Goal: Use online tool/utility: Utilize a website feature to perform a specific function

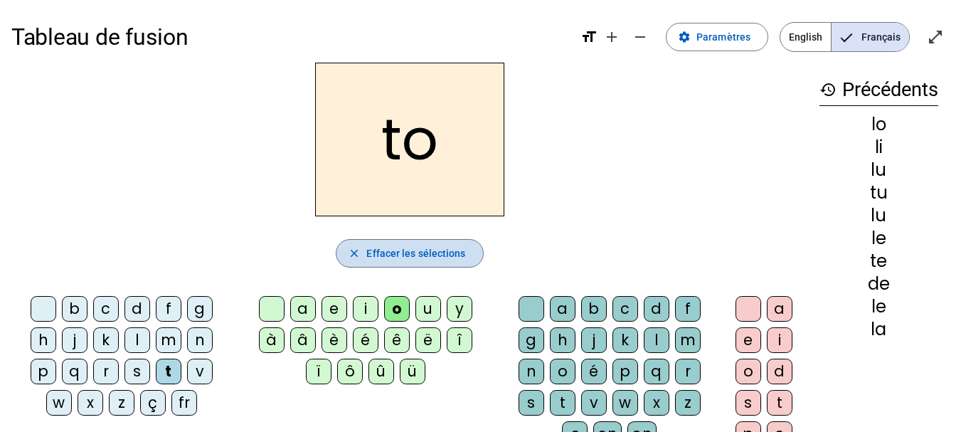
click at [388, 260] on span "Effacer les sélections" at bounding box center [415, 253] width 99 height 17
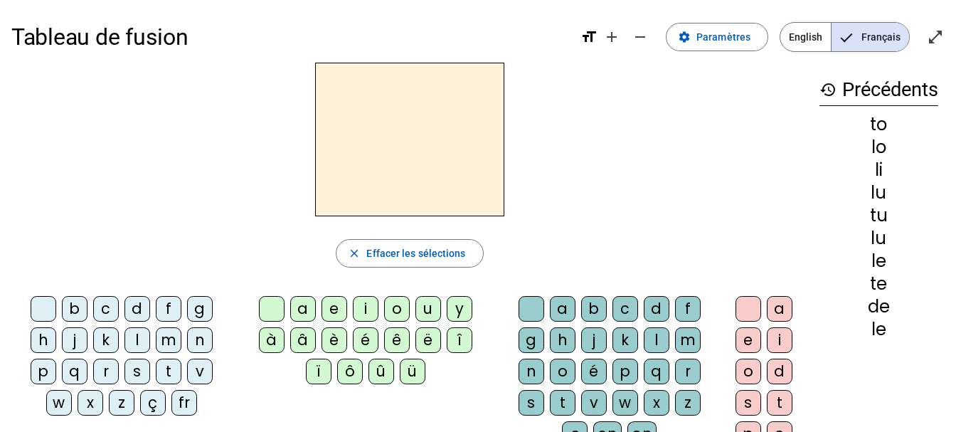
click at [180, 399] on div "fr" at bounding box center [184, 403] width 26 height 26
click at [338, 334] on div "è" at bounding box center [334, 340] width 26 height 26
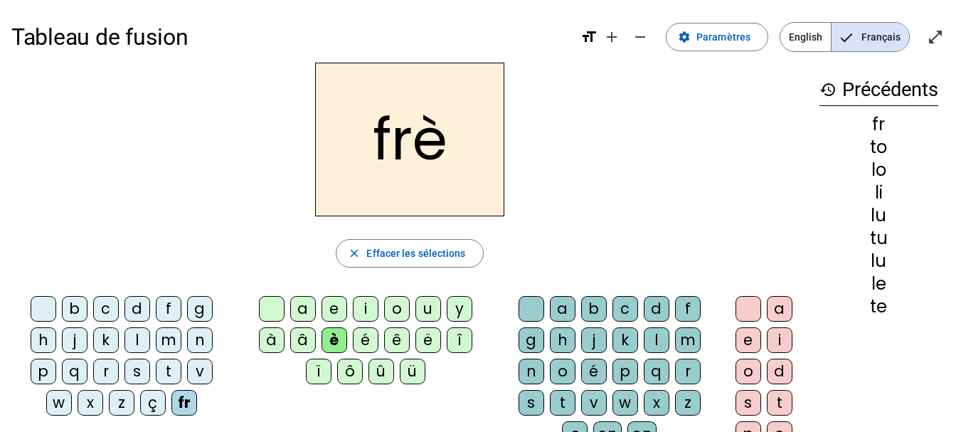
click at [688, 371] on div "r" at bounding box center [688, 371] width 26 height 26
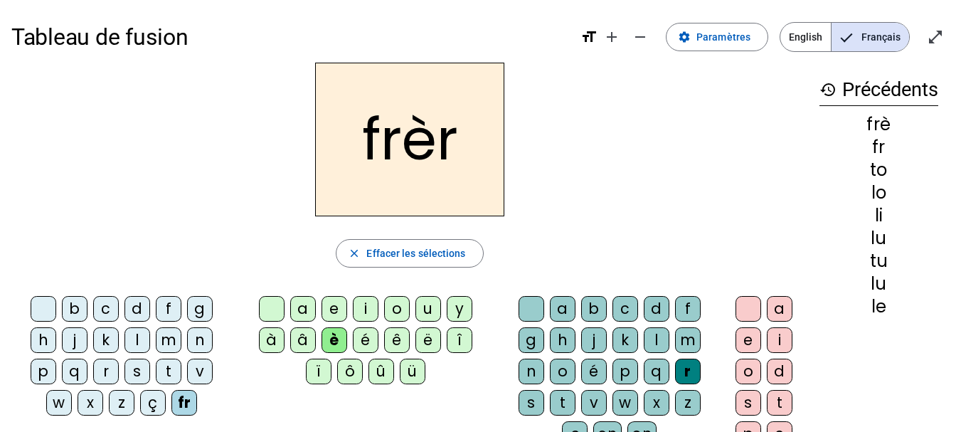
click at [743, 343] on div "e" at bounding box center [748, 340] width 26 height 26
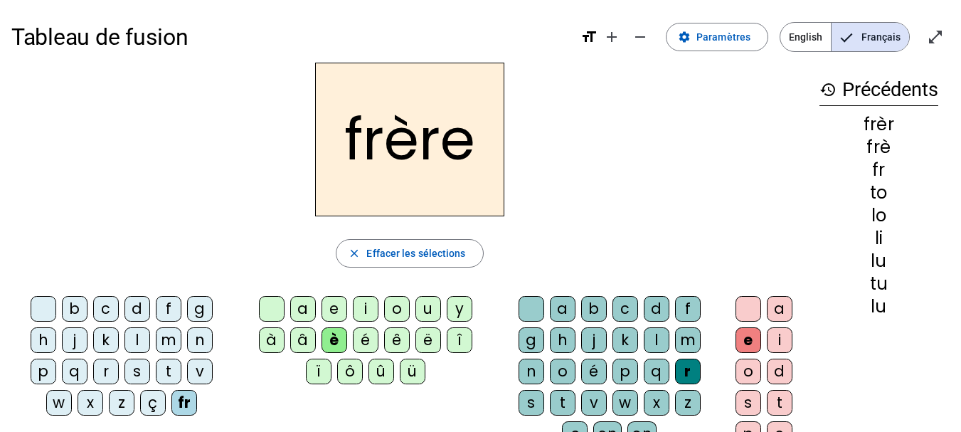
click at [40, 373] on div "p" at bounding box center [44, 371] width 26 height 26
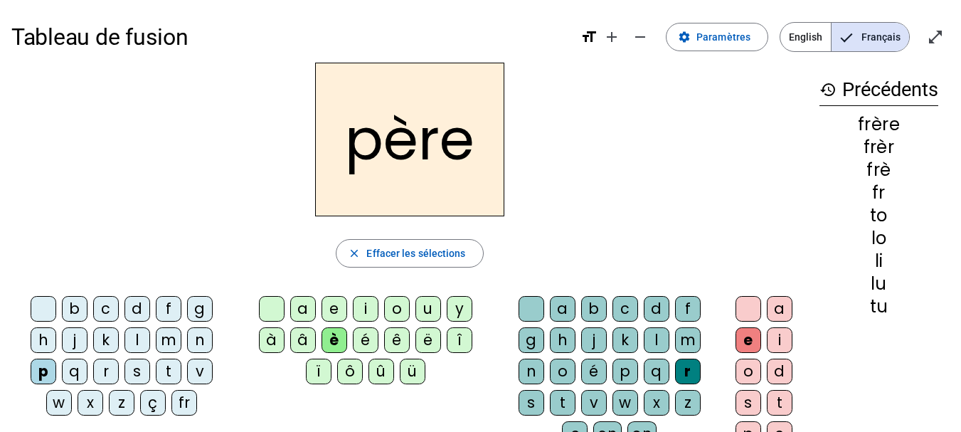
click at [165, 347] on div "m" at bounding box center [169, 340] width 26 height 26
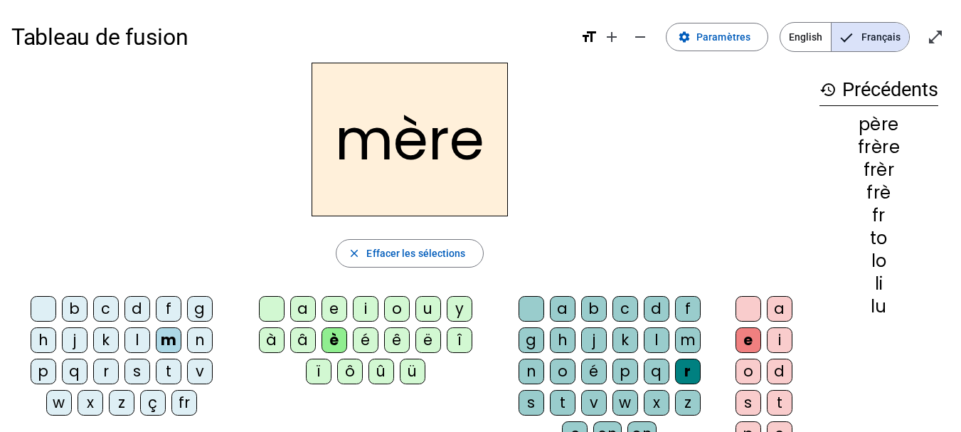
click at [204, 306] on div "g" at bounding box center [200, 309] width 26 height 26
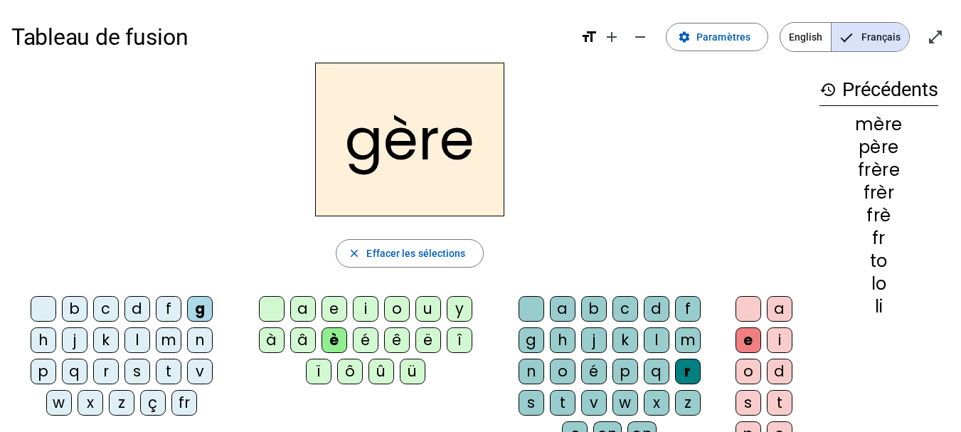
click at [299, 308] on div "a" at bounding box center [303, 309] width 26 height 26
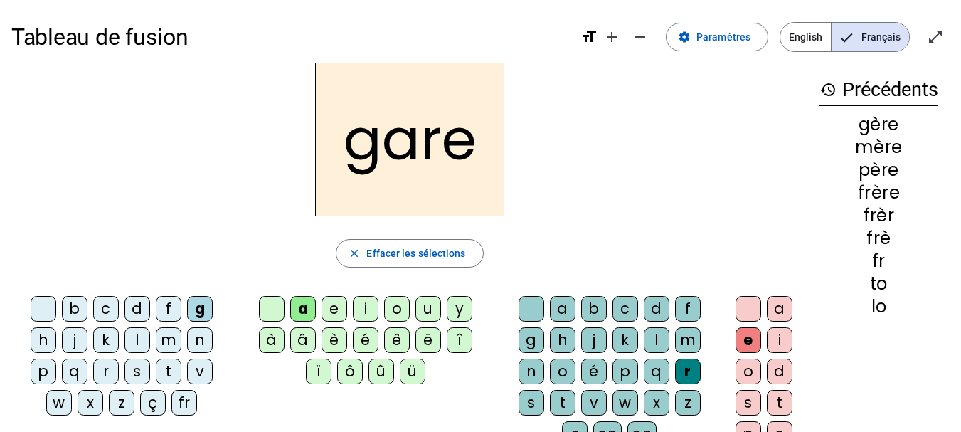
click at [526, 334] on div "g" at bounding box center [532, 340] width 26 height 26
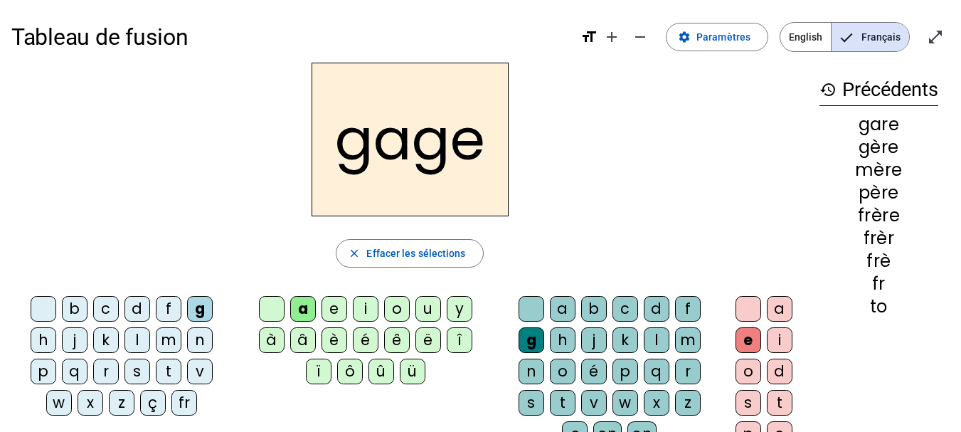
click at [137, 367] on div "s" at bounding box center [137, 371] width 26 height 26
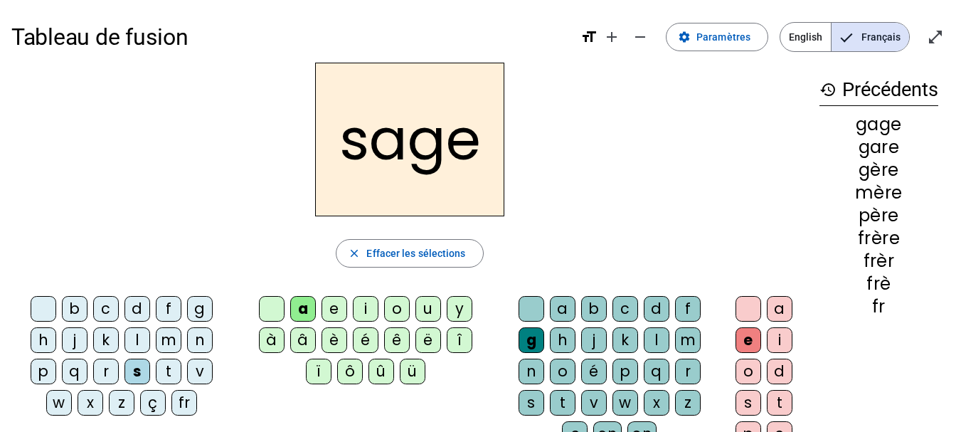
click at [43, 370] on div "p" at bounding box center [44, 371] width 26 height 26
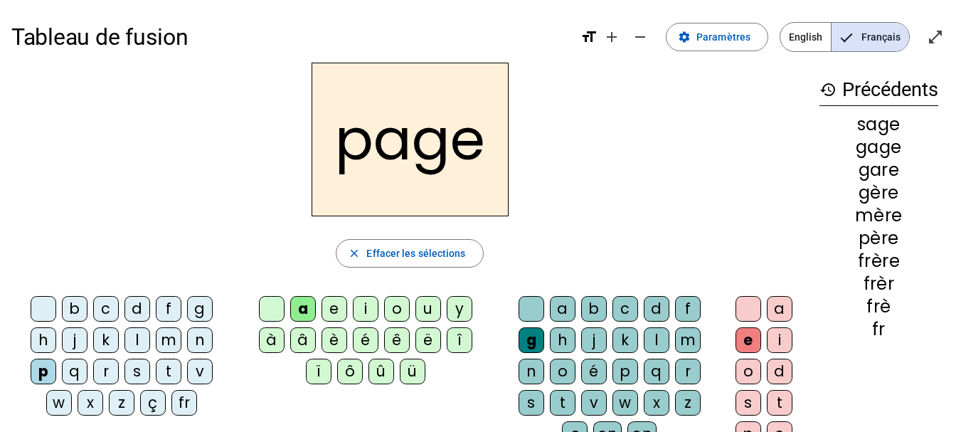
click at [375, 305] on div "i" at bounding box center [366, 309] width 26 height 26
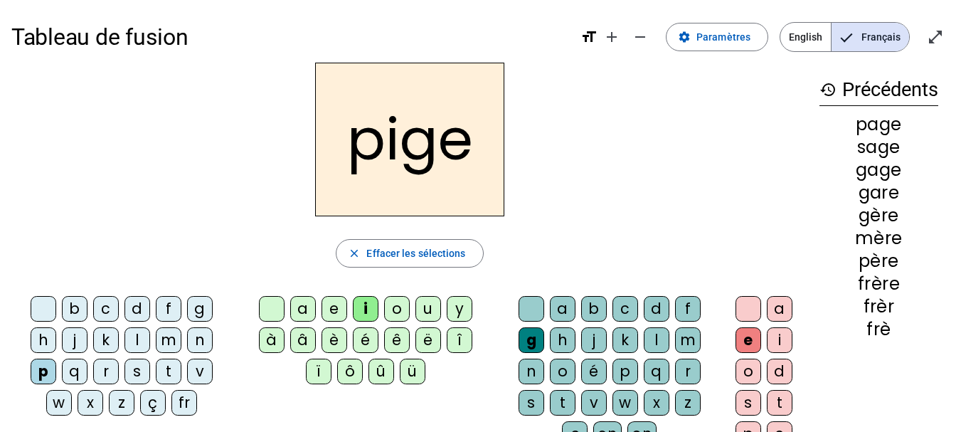
click at [164, 313] on div "f" at bounding box center [169, 309] width 26 height 26
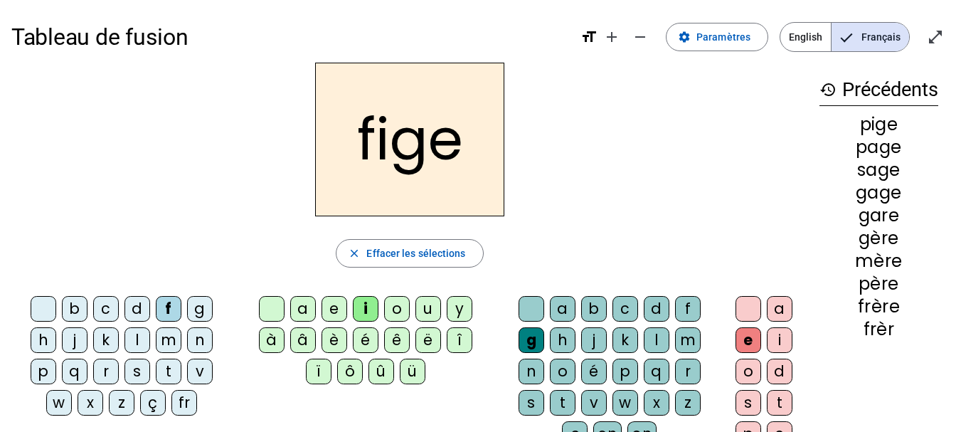
click at [652, 400] on div "x" at bounding box center [657, 403] width 26 height 26
